Goal: Information Seeking & Learning: Learn about a topic

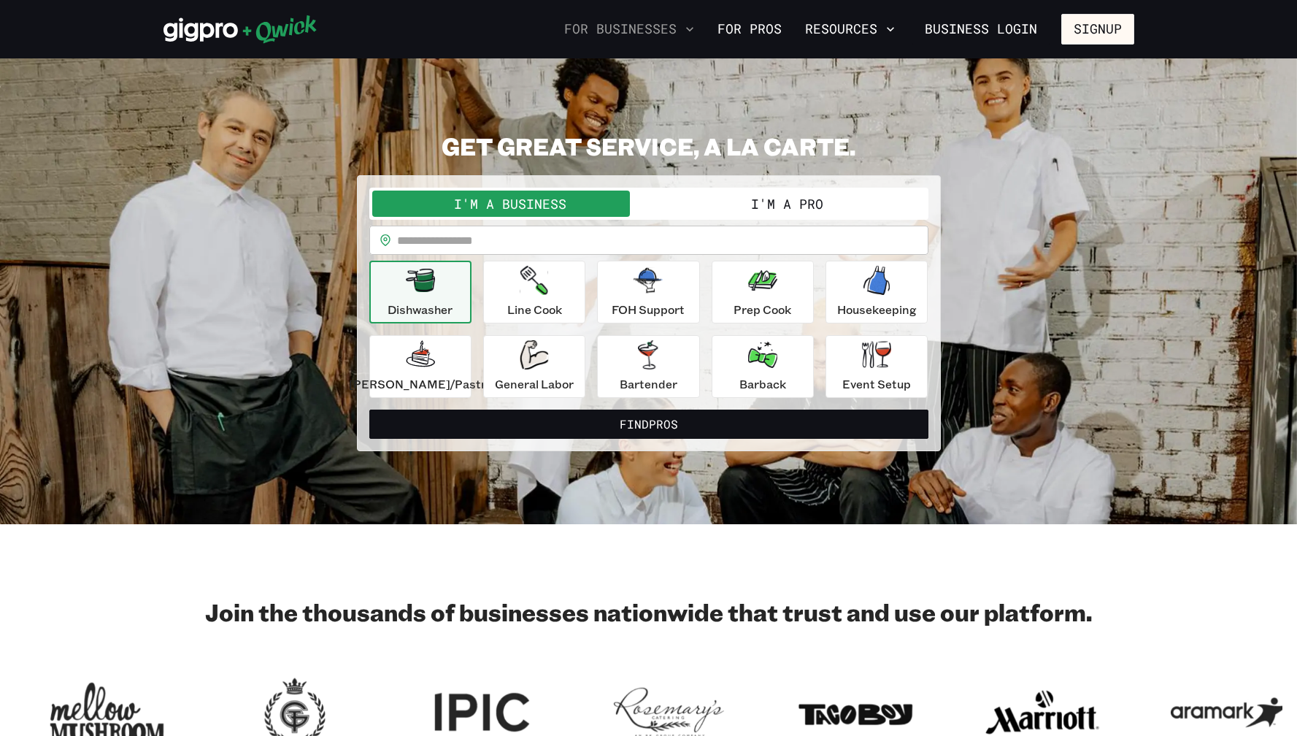
click at [602, 31] on button "For Businesses" at bounding box center [629, 29] width 142 height 25
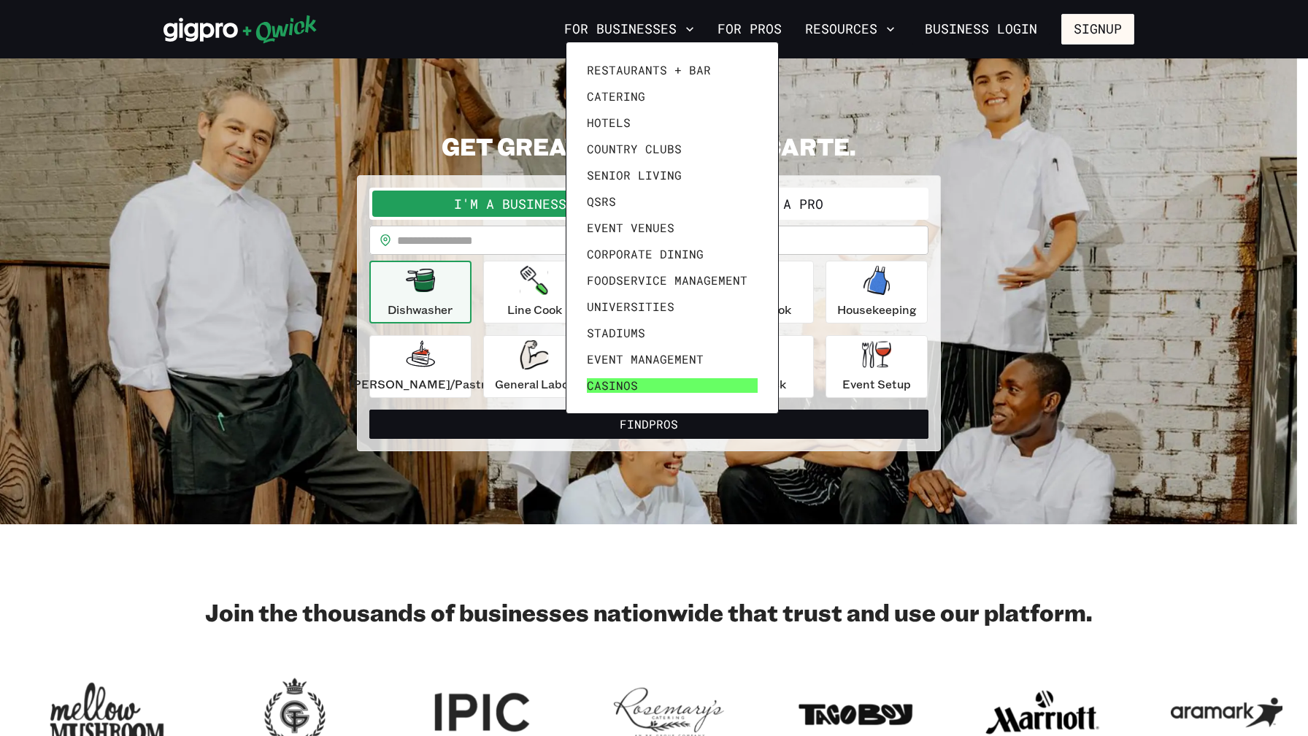
click at [602, 387] on span "Casinos" at bounding box center [612, 385] width 51 height 15
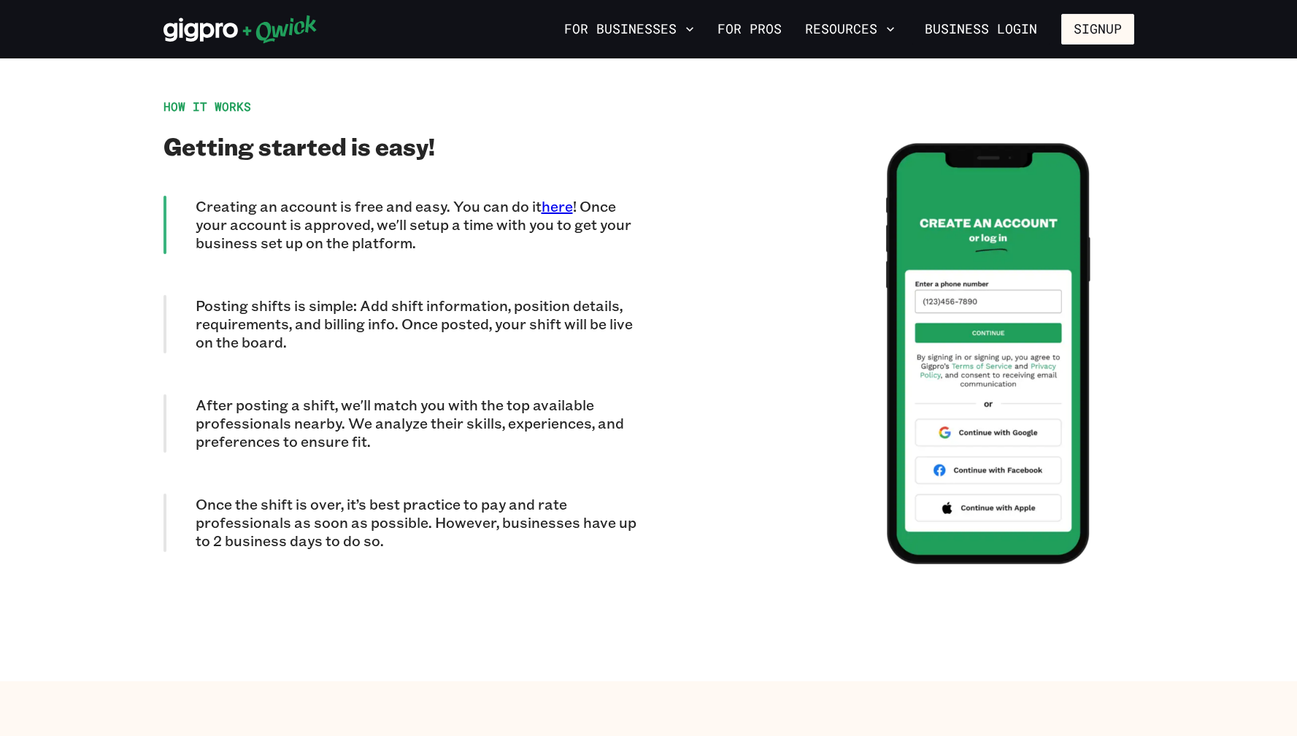
scroll to position [4143, 0]
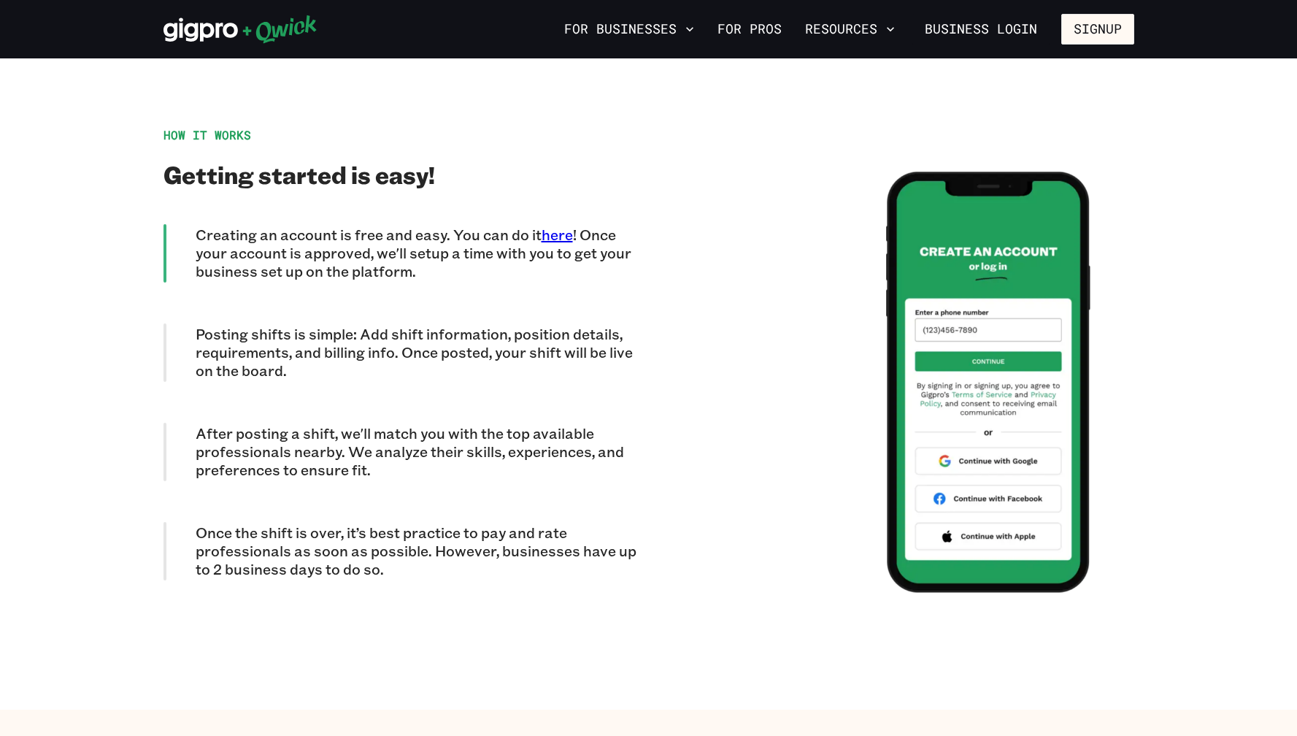
click at [369, 335] on p "Posting shifts is simple: Add shift information, position details, requirements…" at bounding box center [422, 352] width 453 height 55
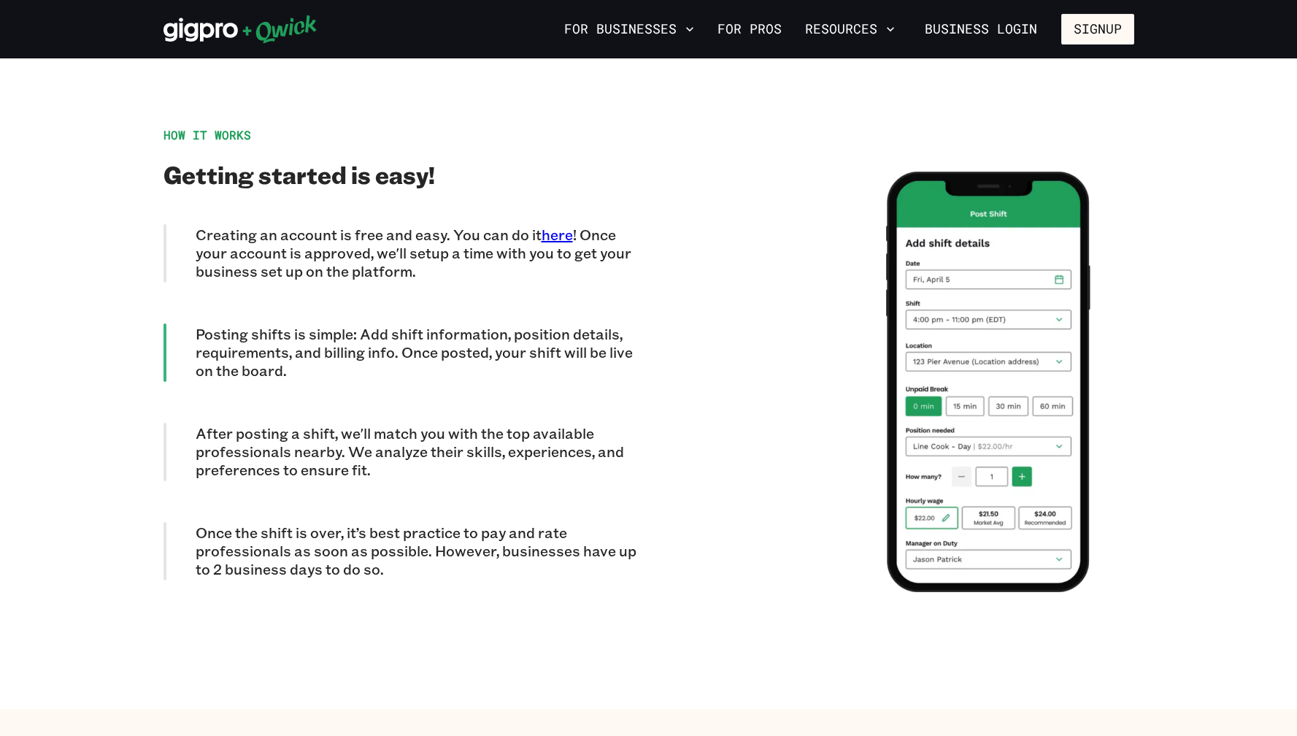
click at [361, 424] on p "After posting a shift, we'll match you with the top available professionals nea…" at bounding box center [422, 451] width 453 height 55
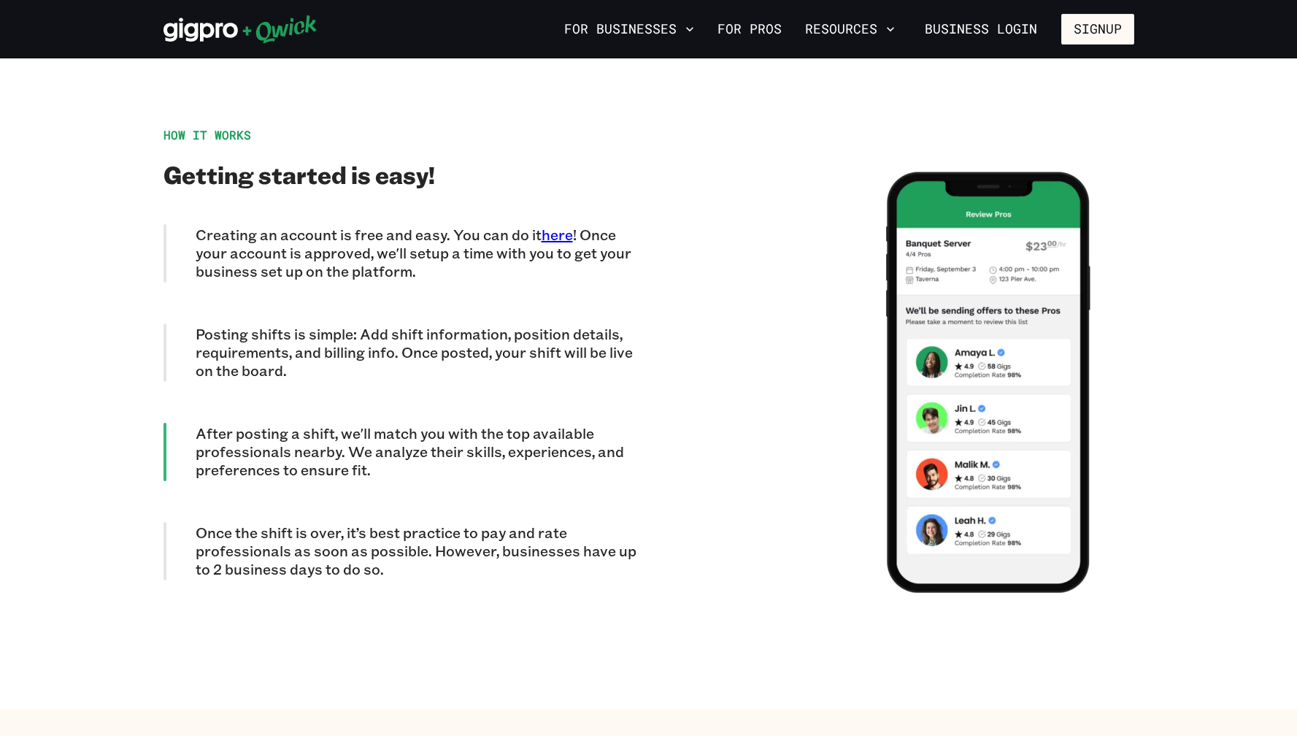
click at [340, 523] on p "Once the shift is over, it’s best practice to pay and rate professionals as soo…" at bounding box center [422, 550] width 453 height 55
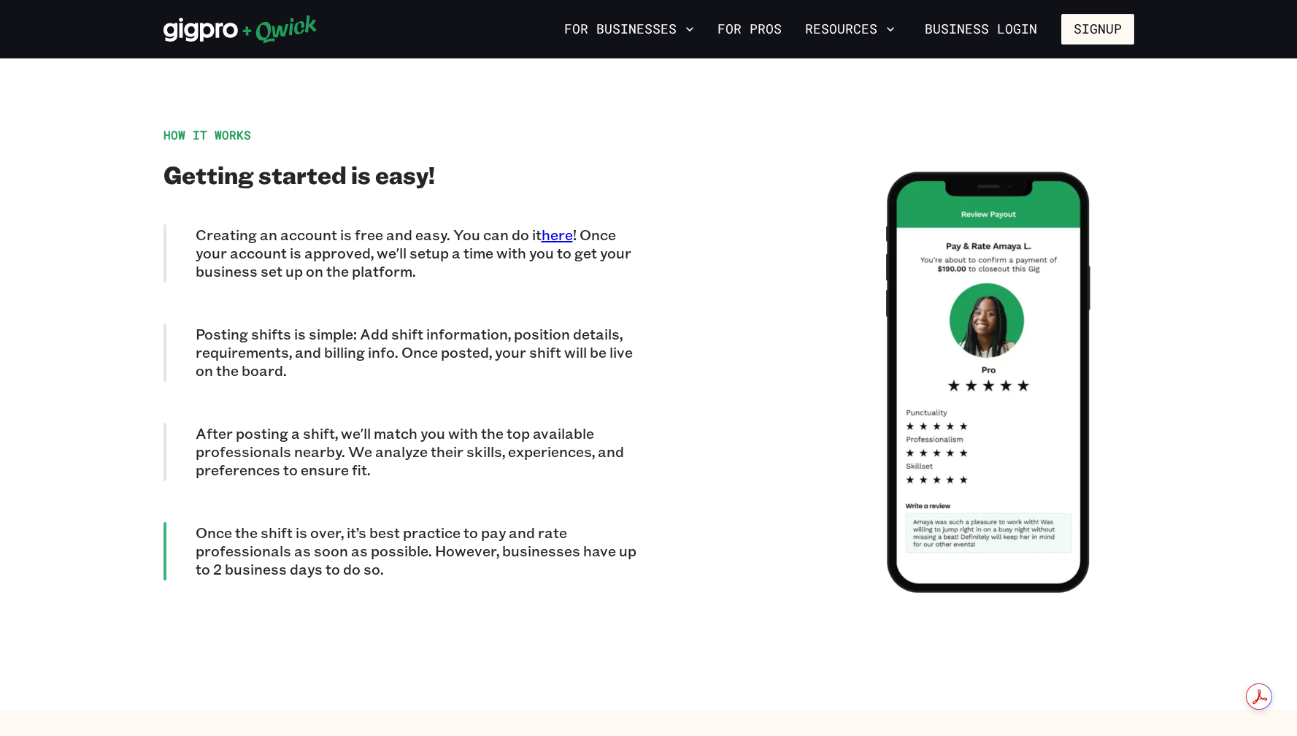
click at [351, 328] on p "Posting shifts is simple: Add shift information, position details, requirements…" at bounding box center [422, 352] width 453 height 55
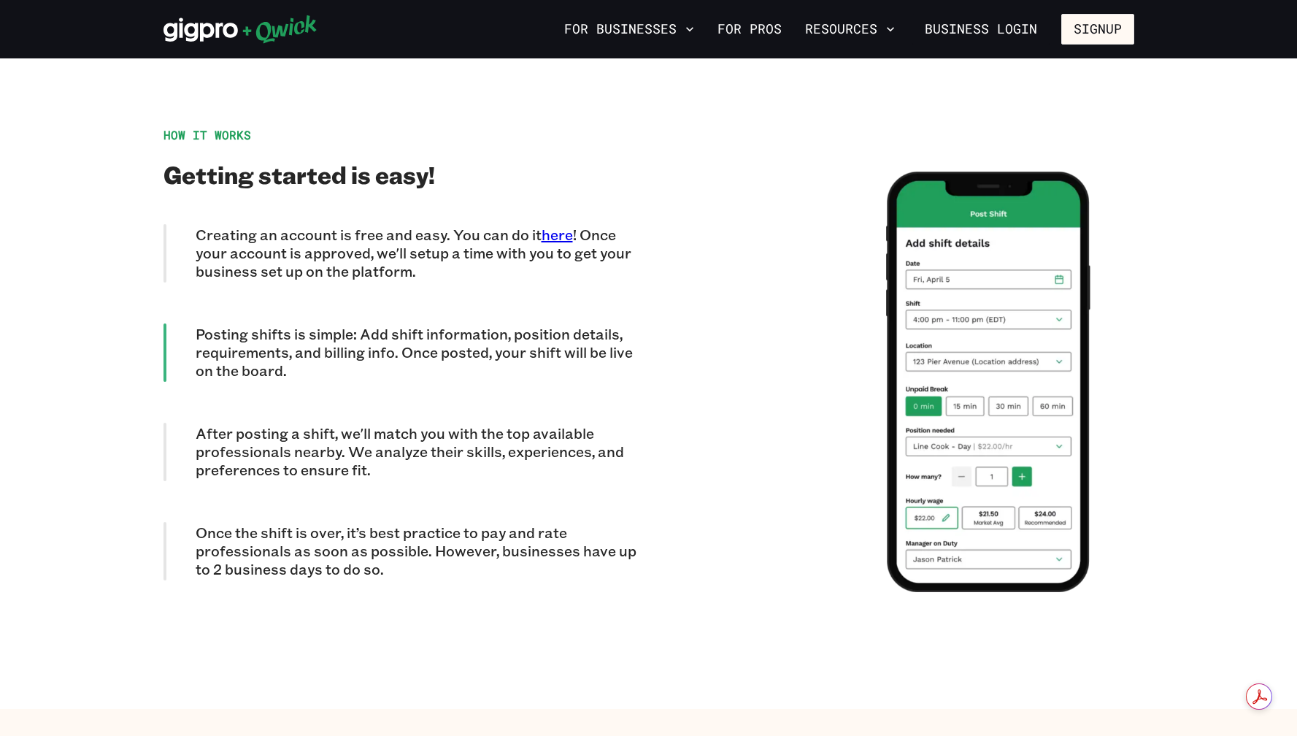
click at [329, 424] on p "After posting a shift, we'll match you with the top available professionals nea…" at bounding box center [422, 451] width 453 height 55
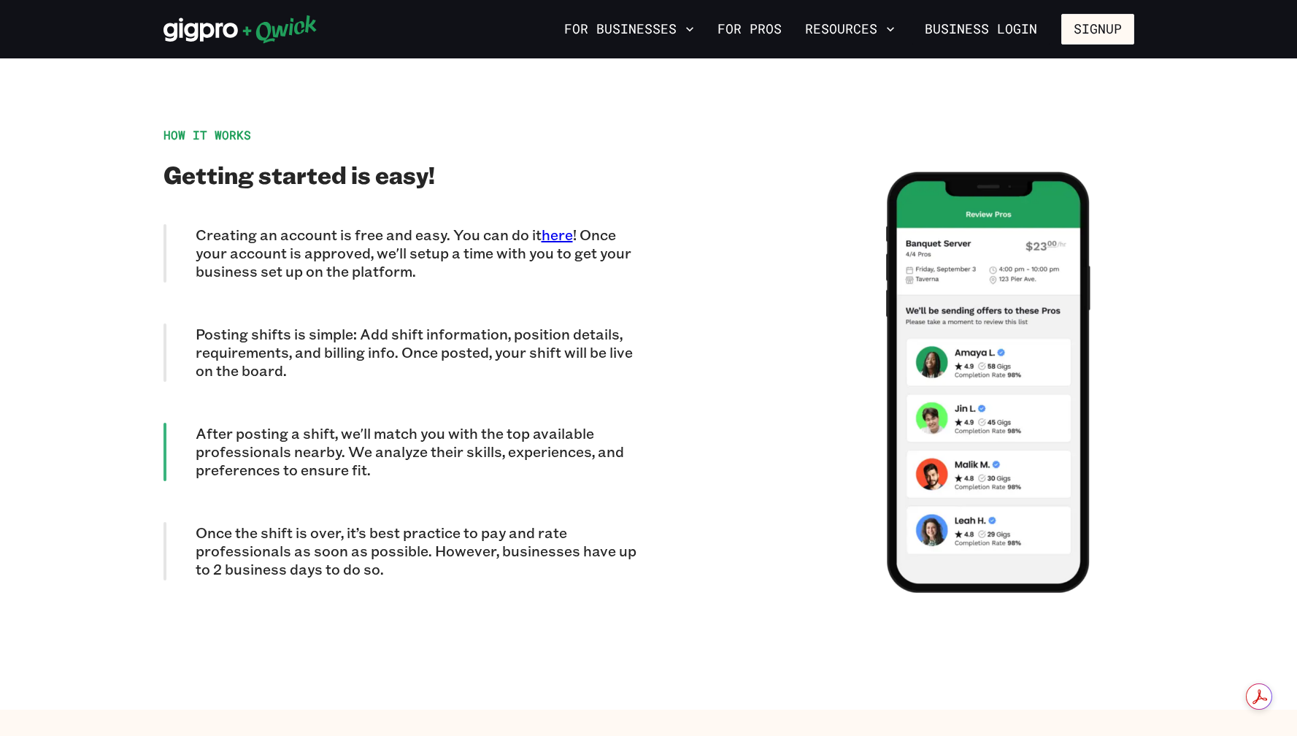
click at [314, 531] on p "Once the shift is over, it’s best practice to pay and rate professionals as soo…" at bounding box center [422, 550] width 453 height 55
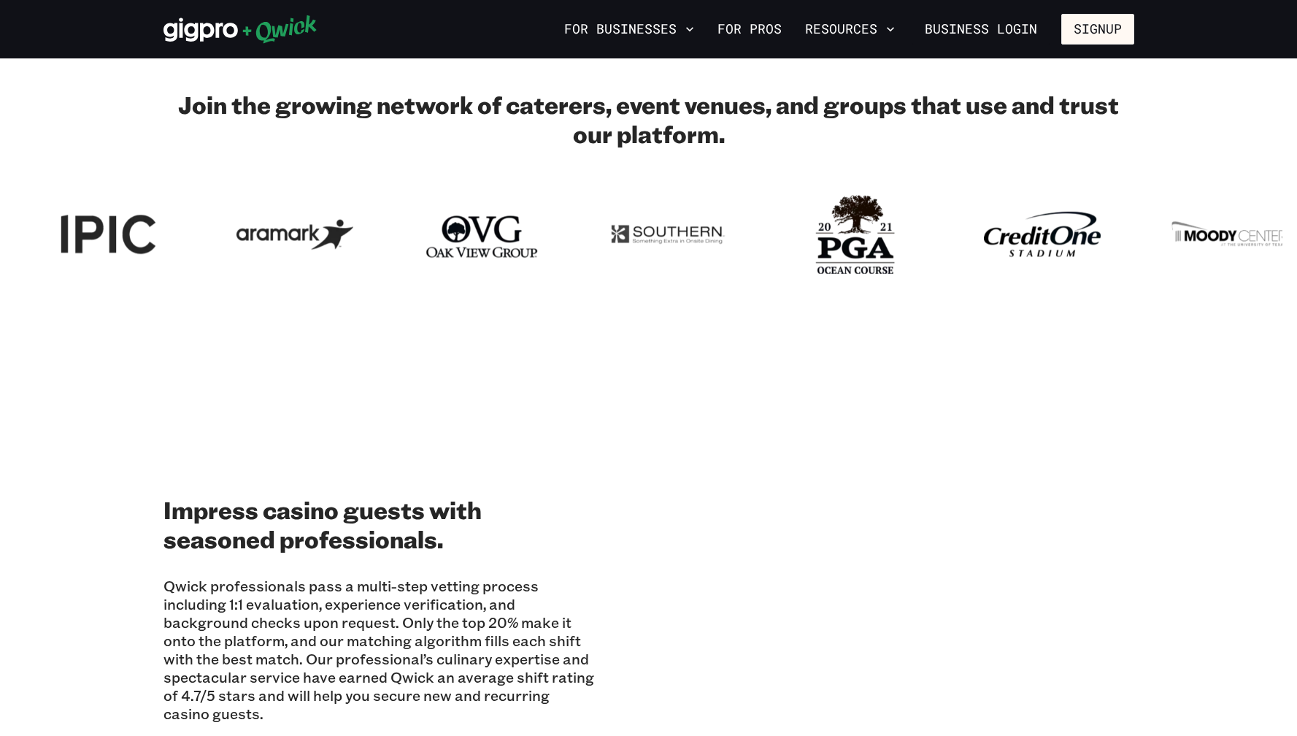
scroll to position [0, 0]
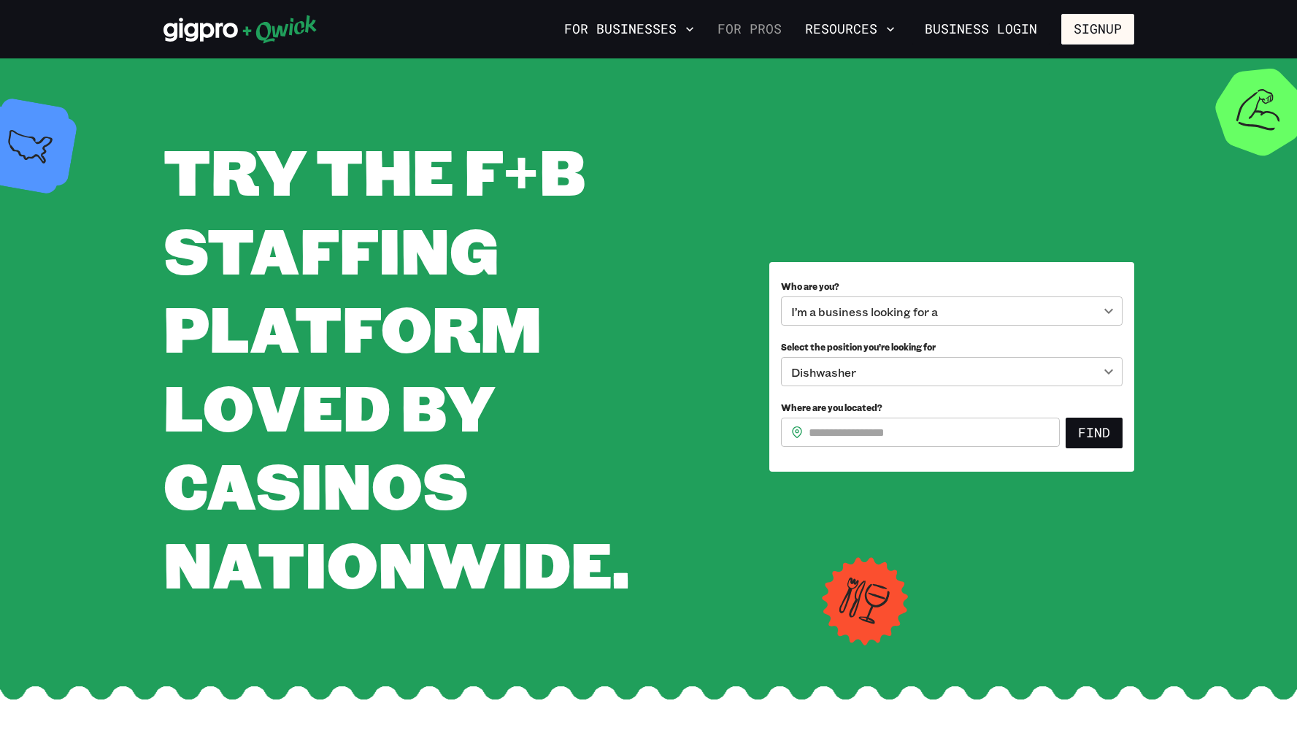
click at [767, 26] on link "For Pros" at bounding box center [750, 29] width 76 height 25
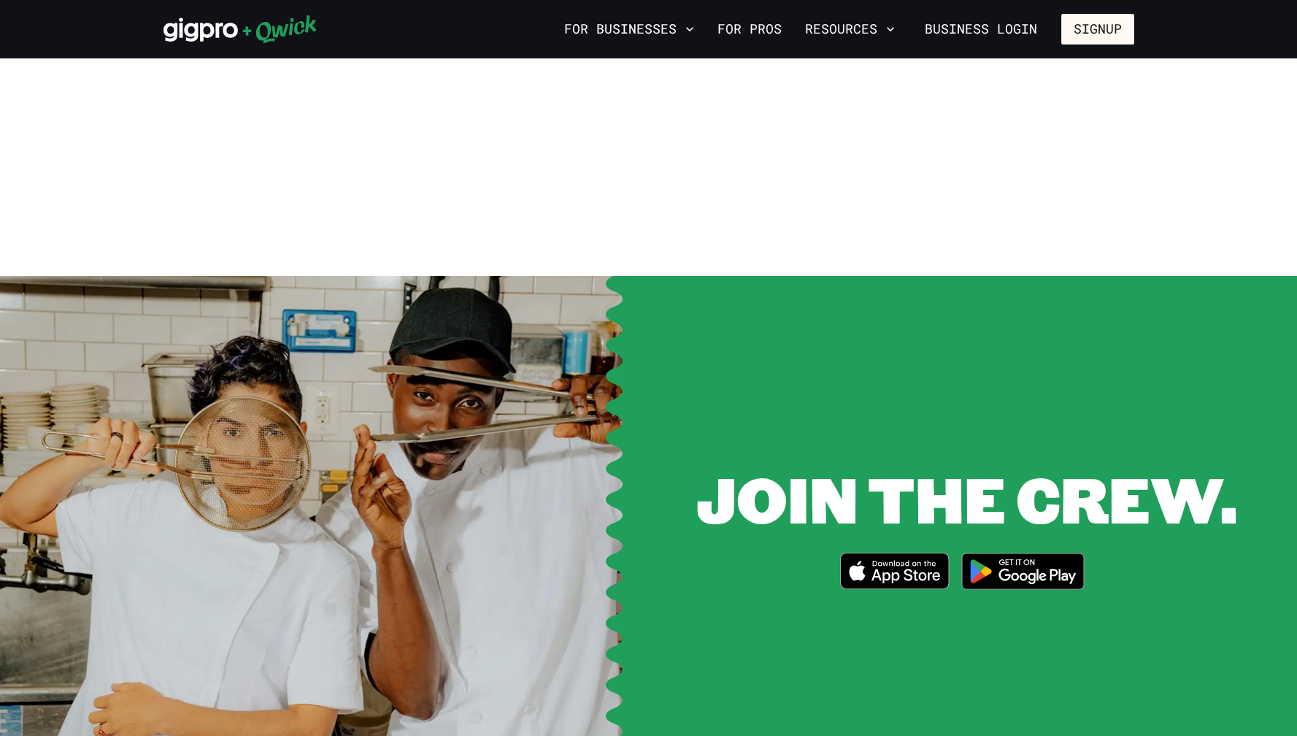
scroll to position [1697, 0]
